Goal: Navigation & Orientation: Find specific page/section

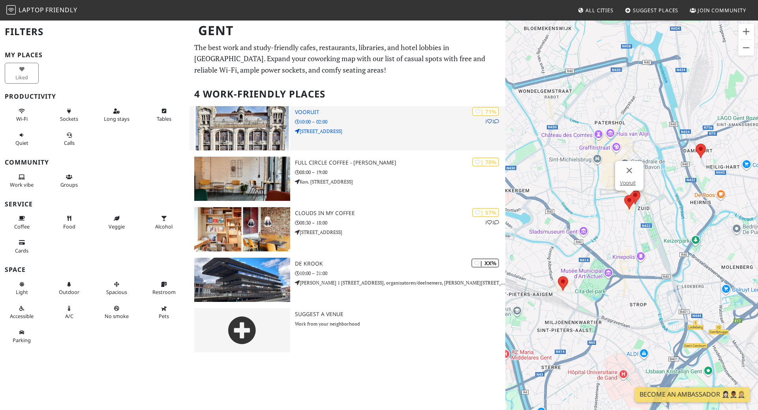
click at [263, 125] on img at bounding box center [242, 128] width 96 height 44
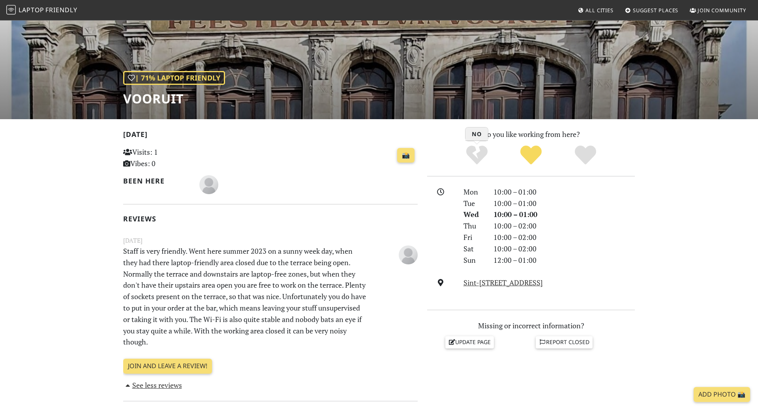
scroll to position [81, 0]
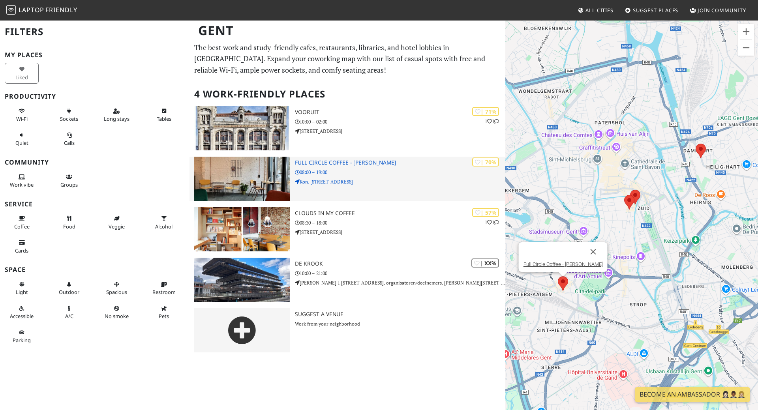
click at [245, 173] on img at bounding box center [242, 179] width 96 height 44
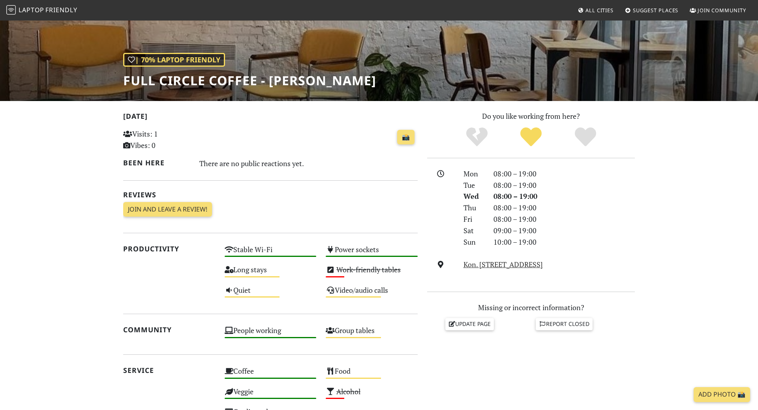
scroll to position [121, 0]
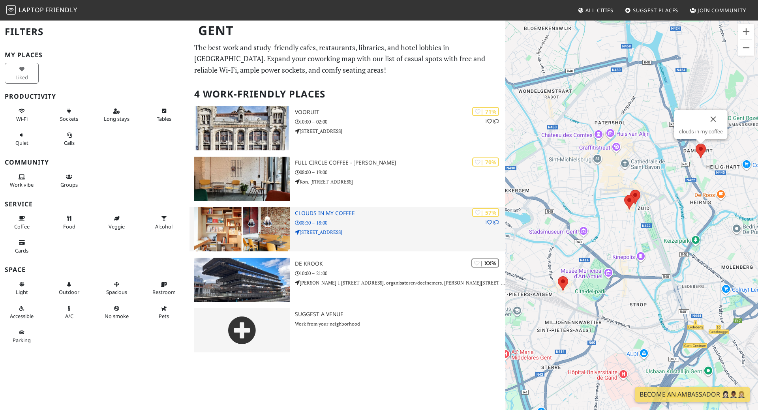
click at [256, 222] on img at bounding box center [242, 229] width 96 height 44
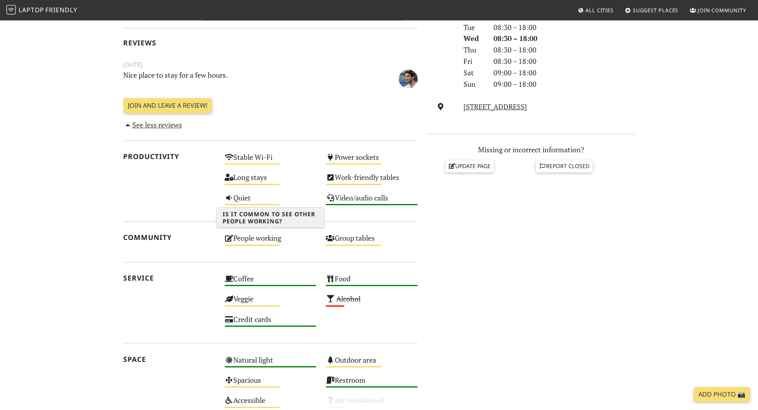
scroll to position [242, 0]
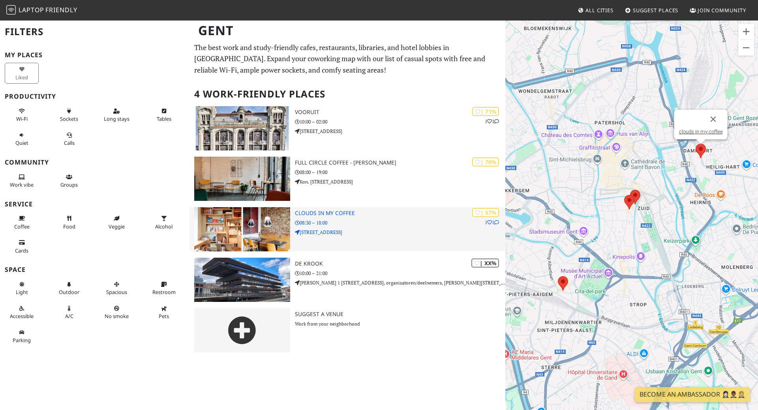
click at [261, 227] on img at bounding box center [242, 229] width 96 height 44
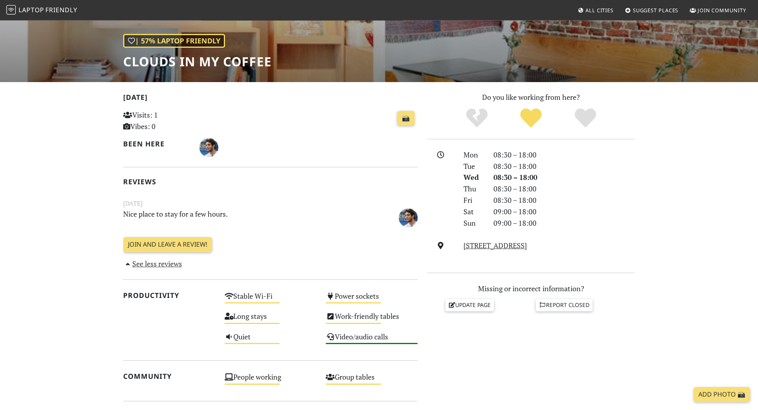
scroll to position [201, 0]
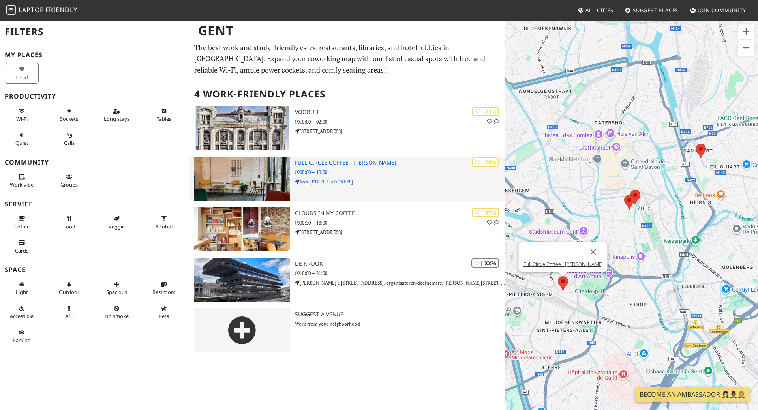
click at [256, 173] on img at bounding box center [242, 179] width 96 height 44
